Goal: Download file/media

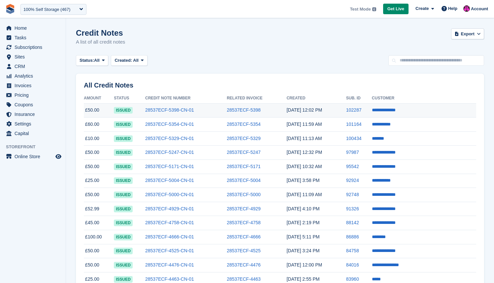
click at [203, 112] on td "28537ECF-5398-CN-01" at bounding box center [186, 110] width 82 height 14
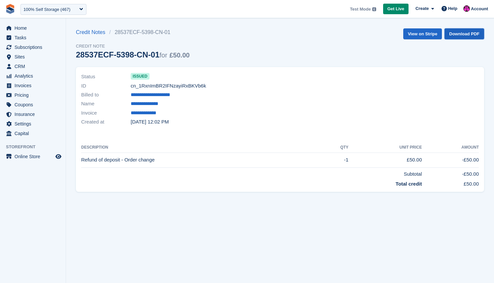
click at [471, 35] on link "Download PDF" at bounding box center [465, 33] width 40 height 11
